Goal: Information Seeking & Learning: Learn about a topic

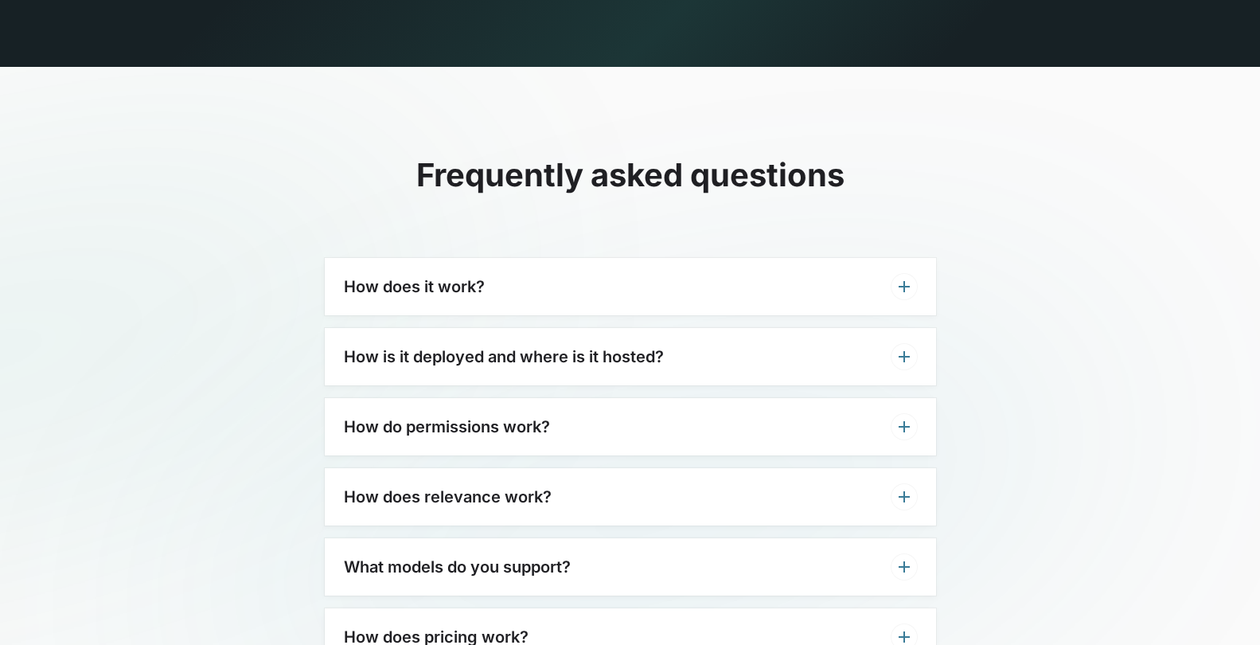
scroll to position [4777, 0]
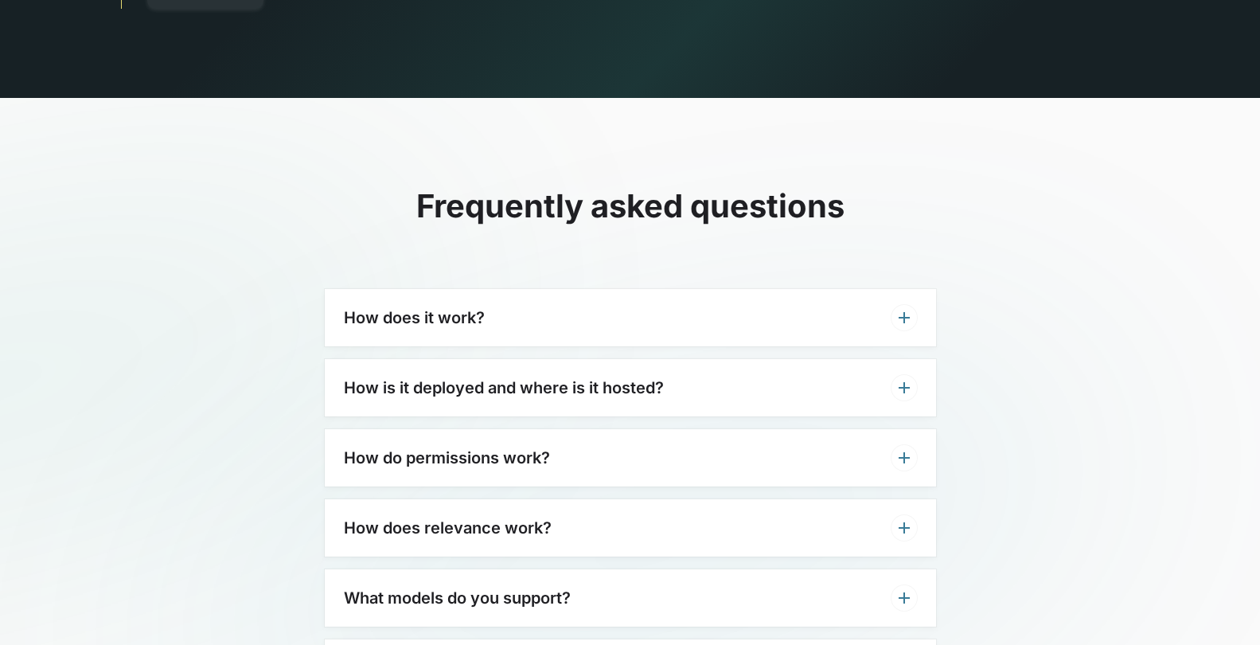
click at [603, 289] on div "How does it work?" at bounding box center [630, 317] width 611 height 57
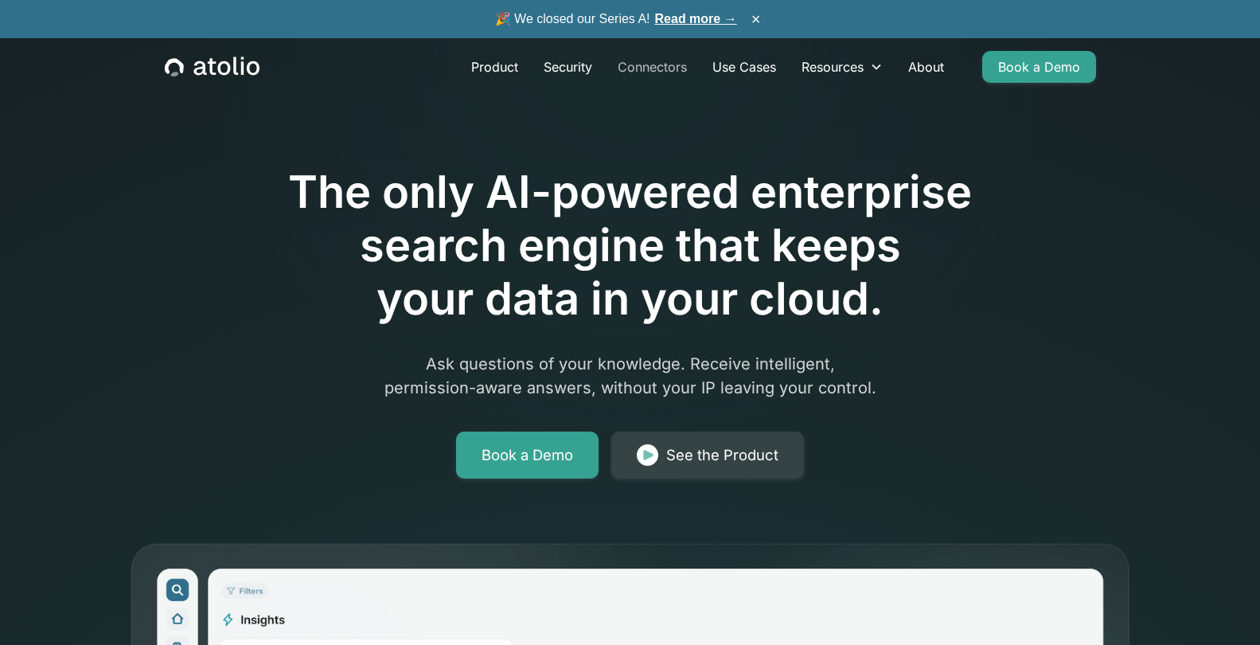
click at [640, 71] on link "Connectors" at bounding box center [652, 67] width 95 height 32
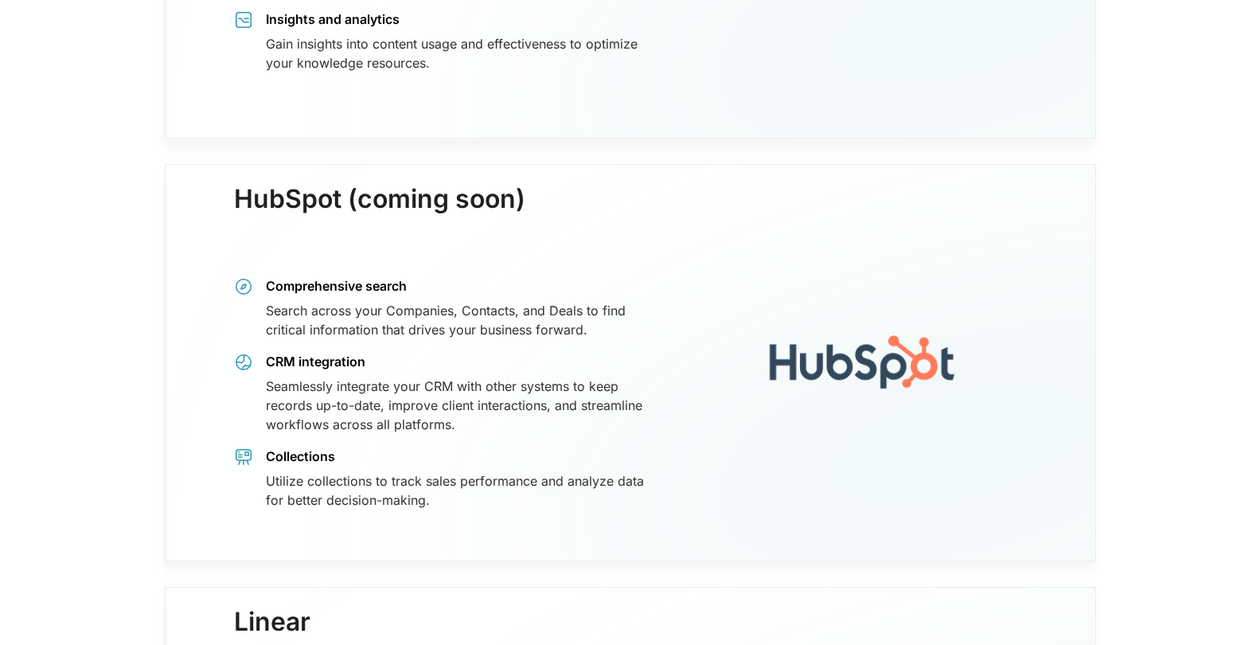
scroll to position [6529, 0]
